Goal: Task Accomplishment & Management: Manage account settings

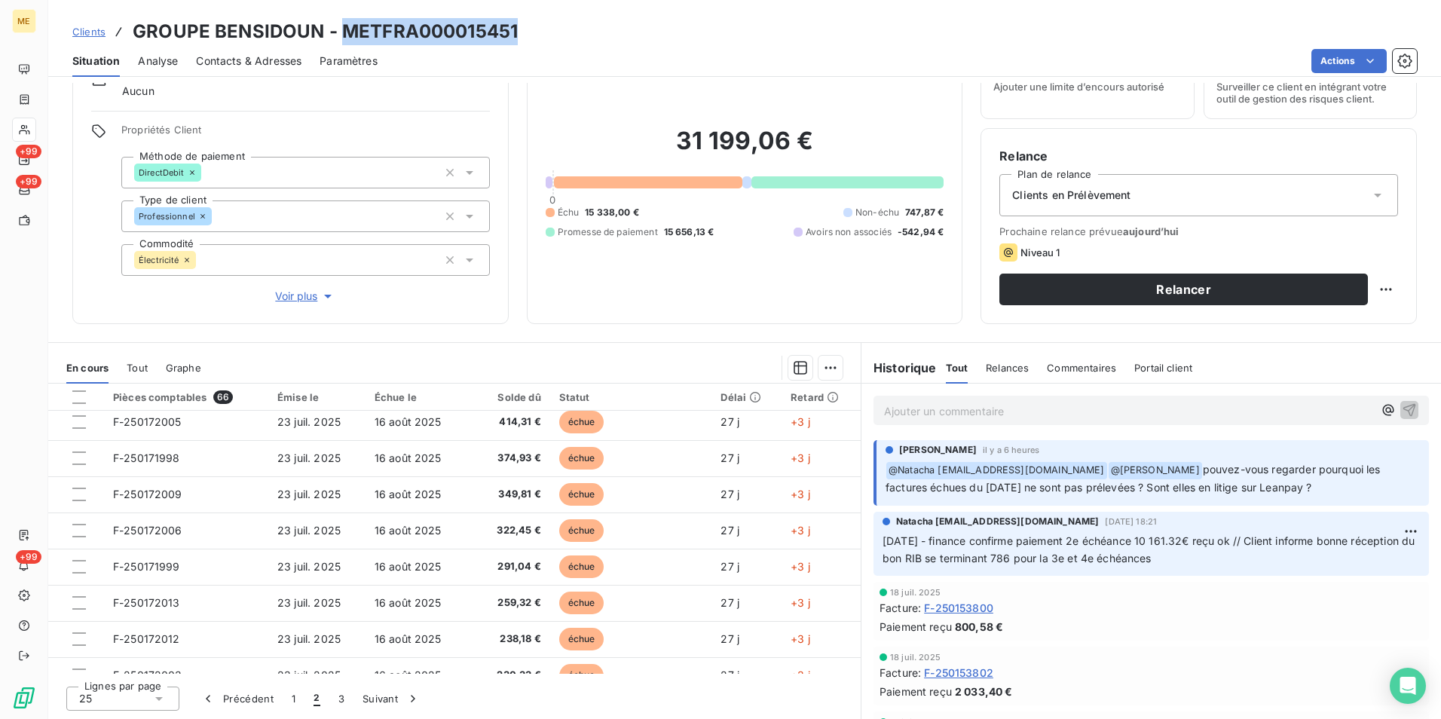
scroll to position [642, 0]
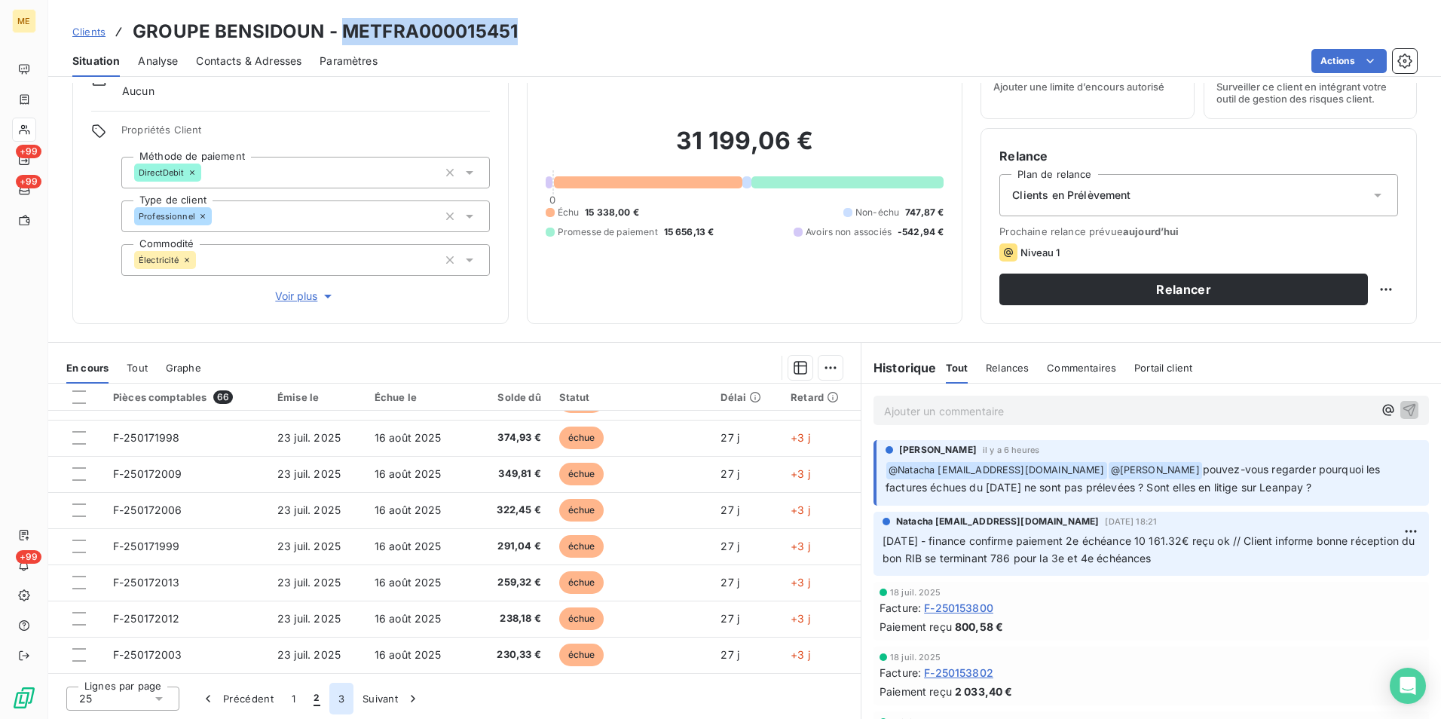
click at [335, 700] on button "3" at bounding box center [341, 699] width 24 height 32
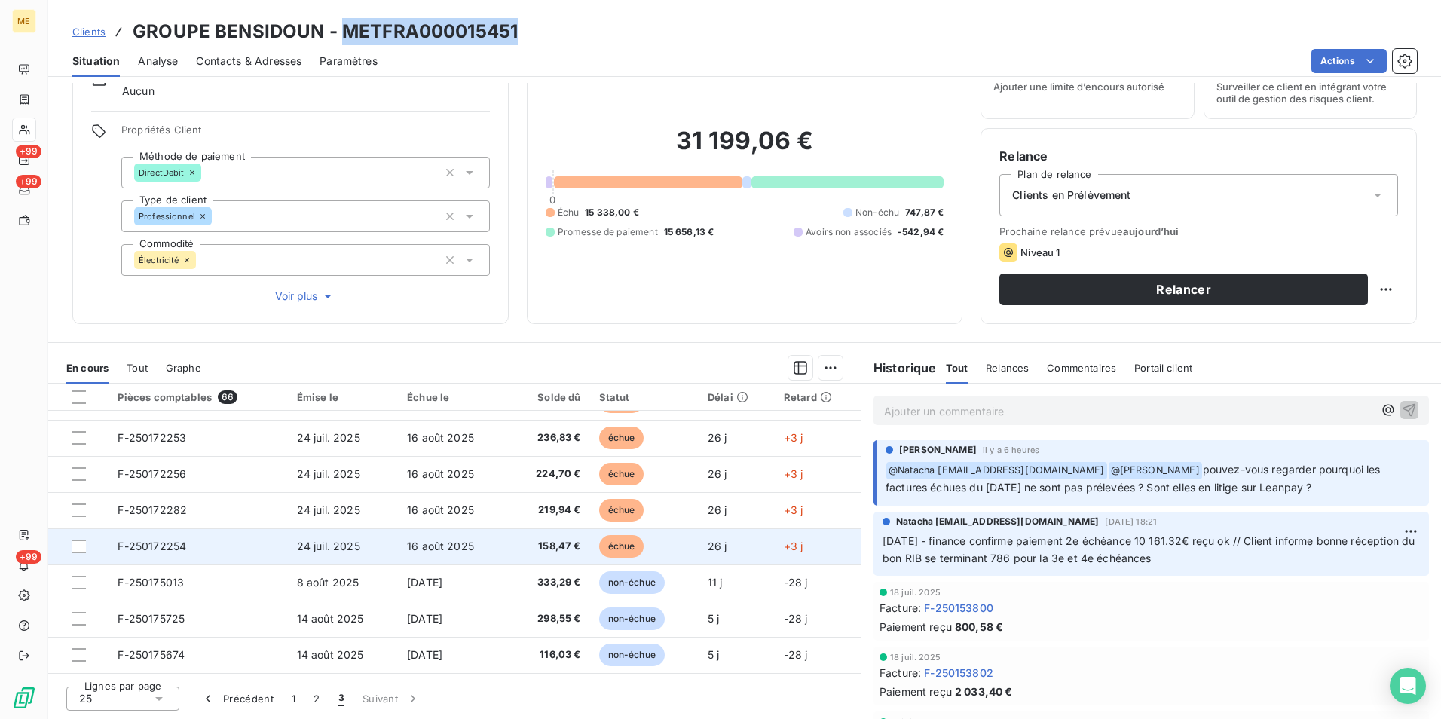
scroll to position [0, 0]
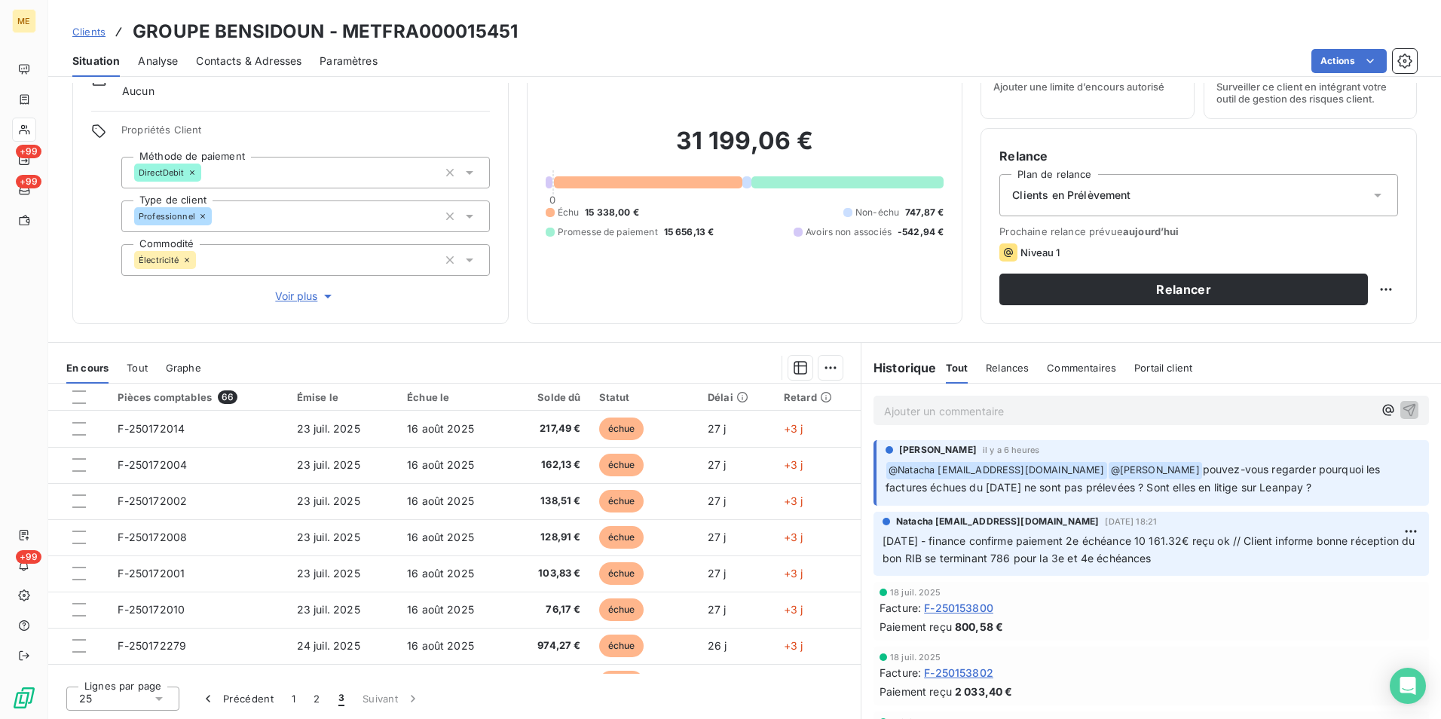
click at [371, 336] on div "Informations client Gestionnaires Aucun Propriétés Client Méthode de paiement D…" at bounding box center [744, 401] width 1393 height 636
click at [982, 413] on p "Ajouter un commentaire ﻿" at bounding box center [1128, 411] width 489 height 19
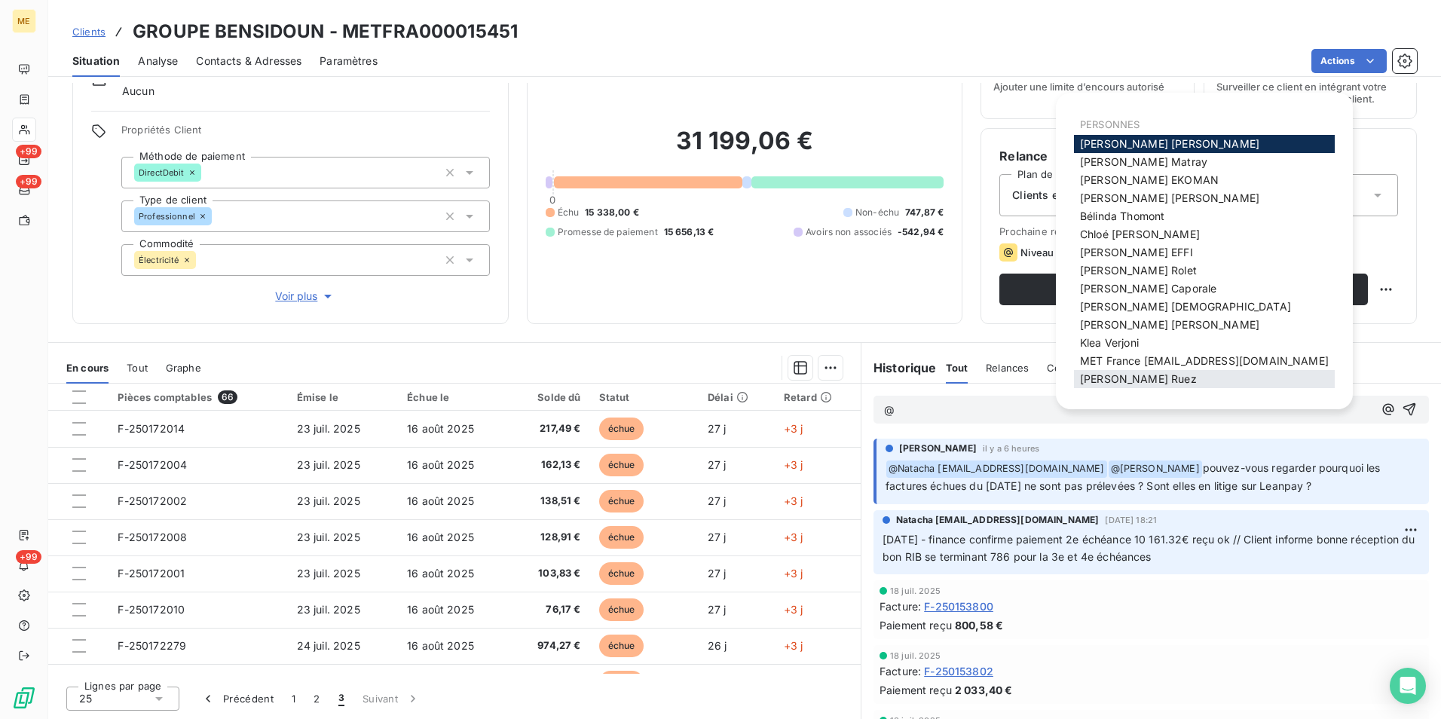
click at [1127, 382] on span "[PERSON_NAME]" at bounding box center [1138, 378] width 117 height 13
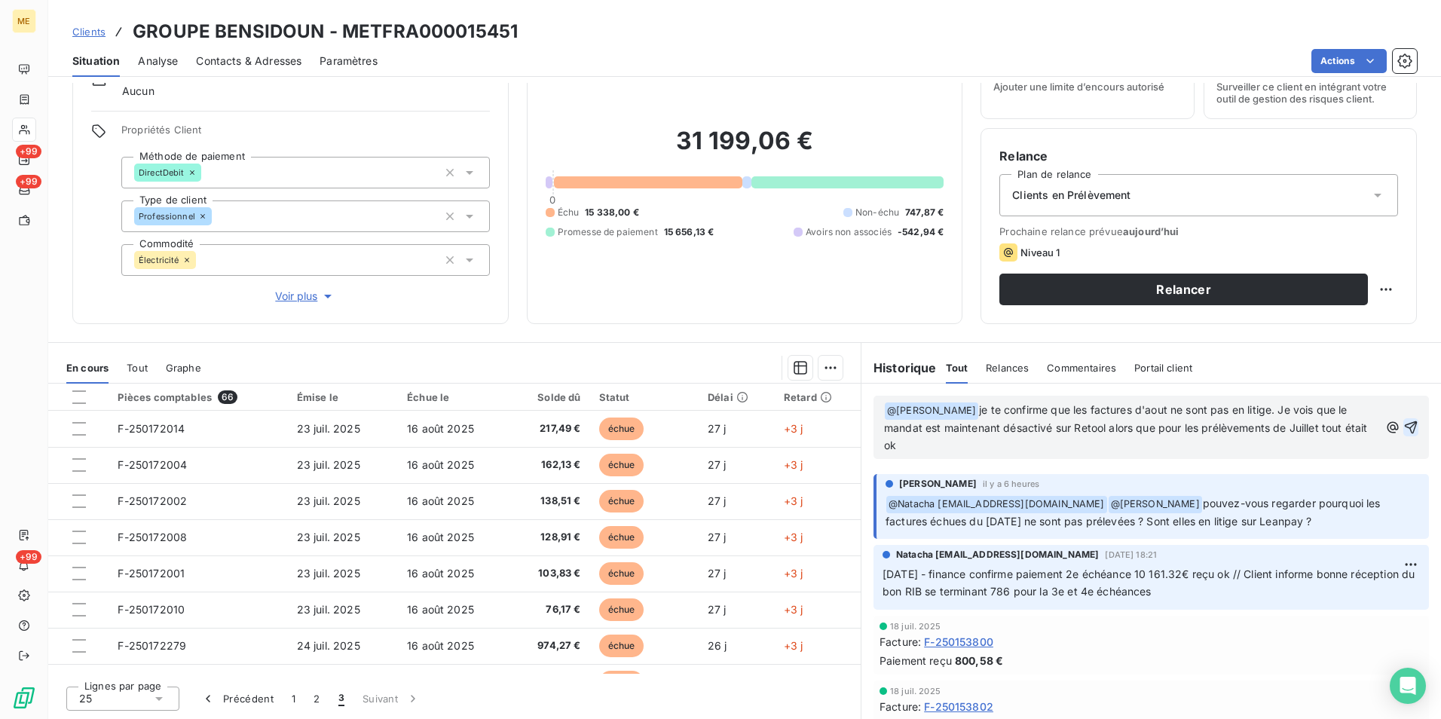
click at [1403, 426] on icon "button" at bounding box center [1410, 427] width 15 height 15
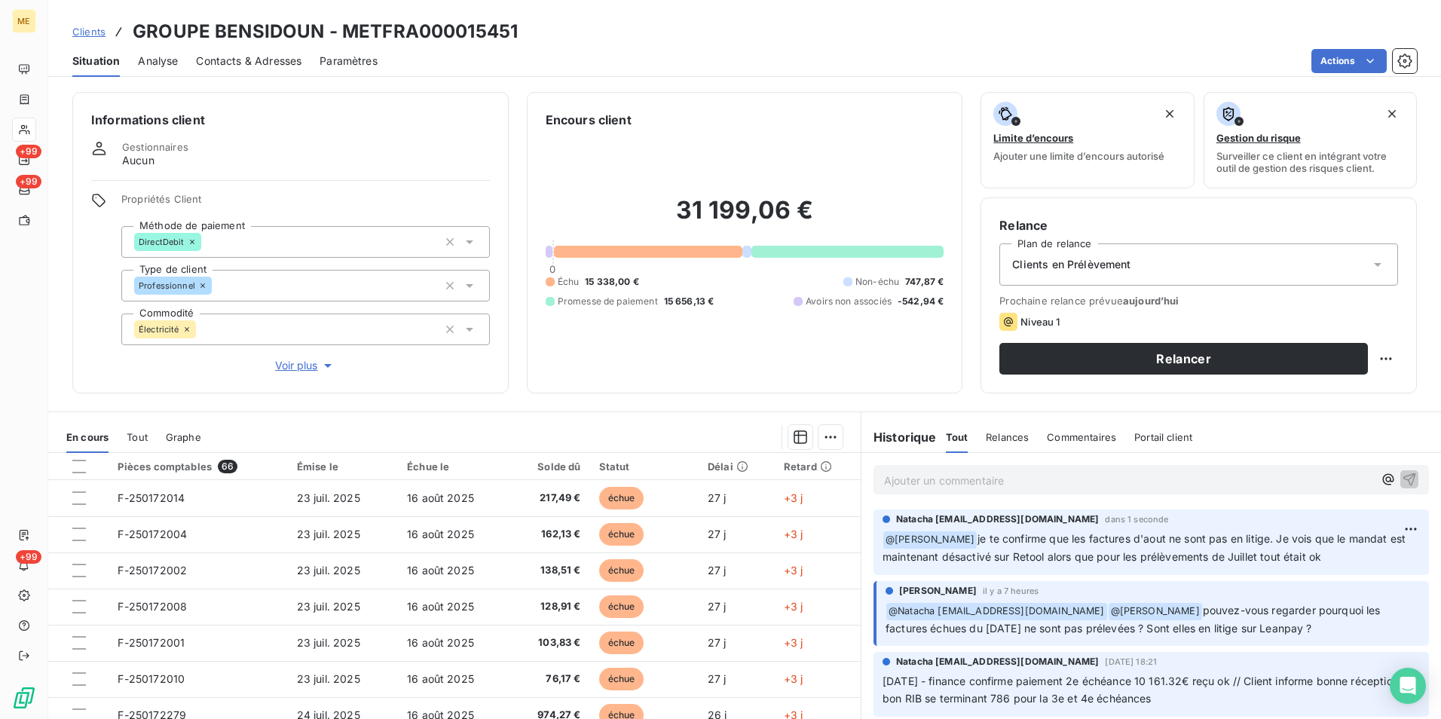
click at [723, 84] on div "Informations client Gestionnaires Aucun Propriétés Client Méthode de paiement D…" at bounding box center [744, 401] width 1393 height 636
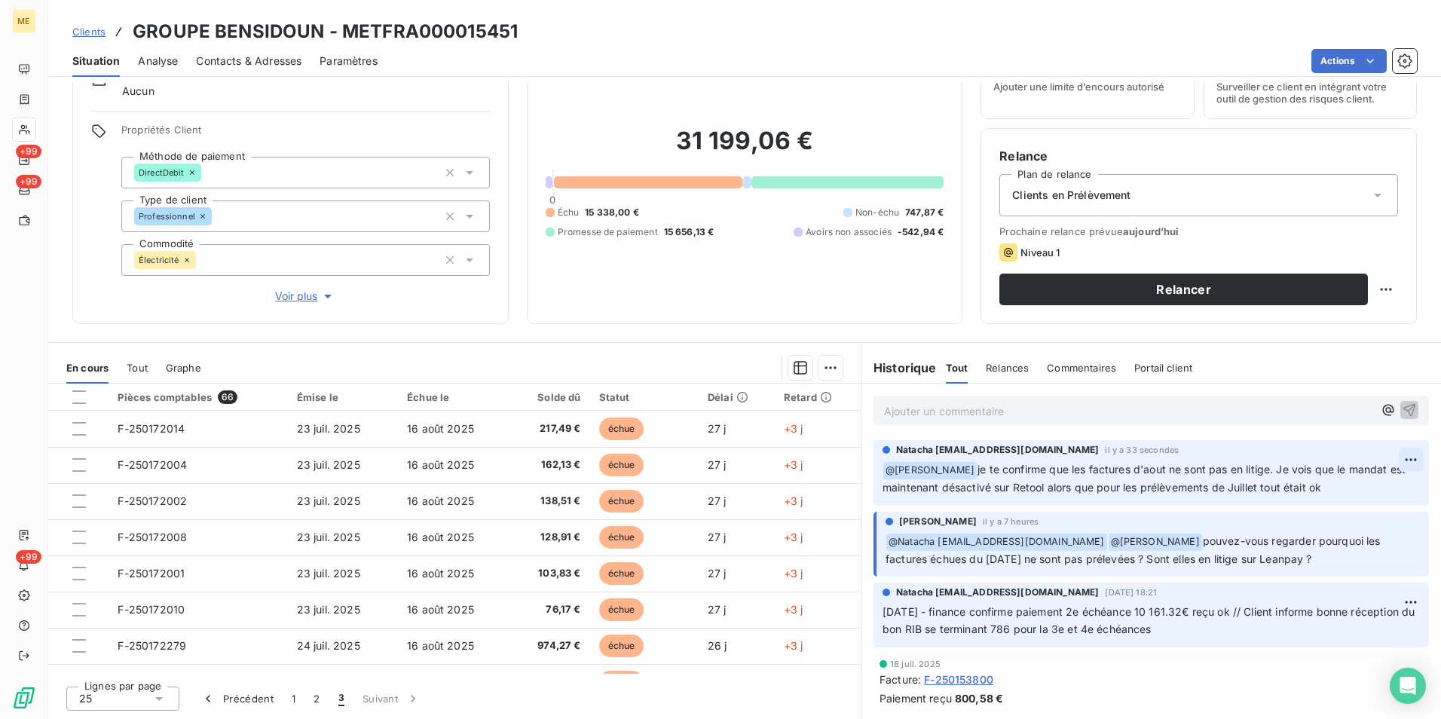
click at [1384, 453] on html "ME +99 +99 +99 Clients GROUPE BENSIDOUN - METFRA000015451 Situation Analyse Con…" at bounding box center [720, 359] width 1441 height 719
click at [1350, 485] on div "Editer" at bounding box center [1352, 493] width 84 height 24
